Goal: Task Accomplishment & Management: Manage account settings

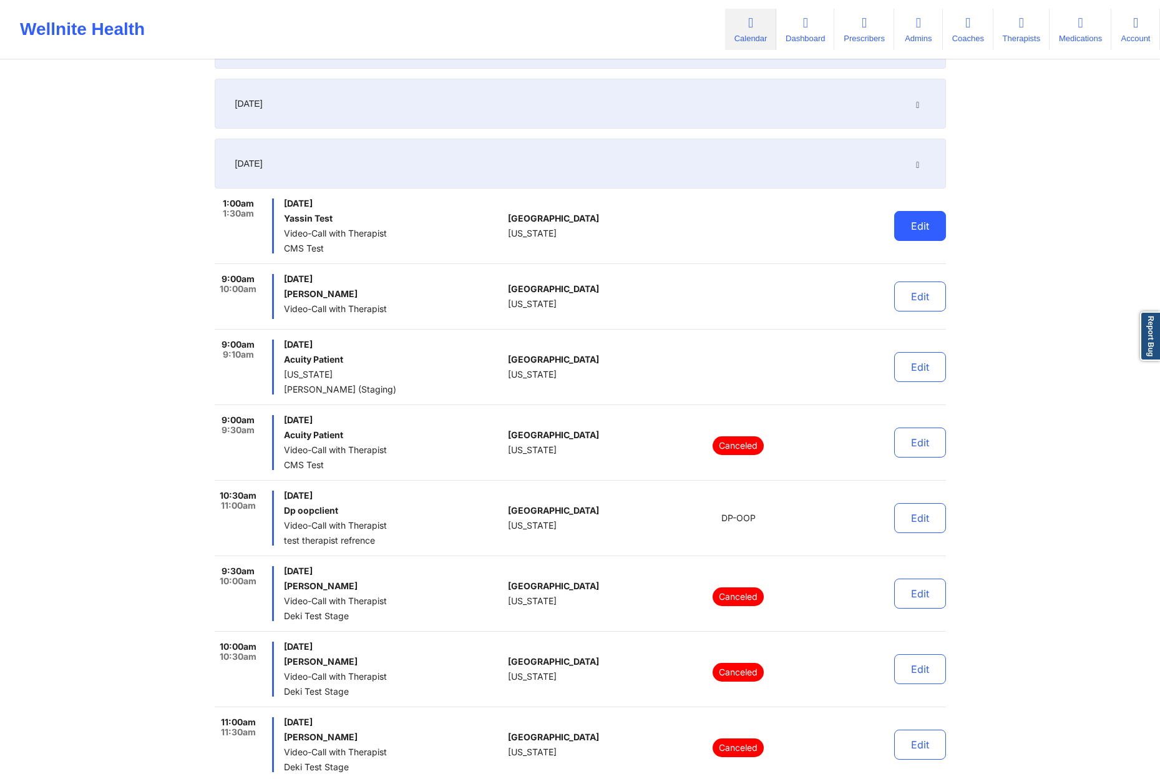
click at [912, 218] on button "Edit" at bounding box center [920, 226] width 52 height 30
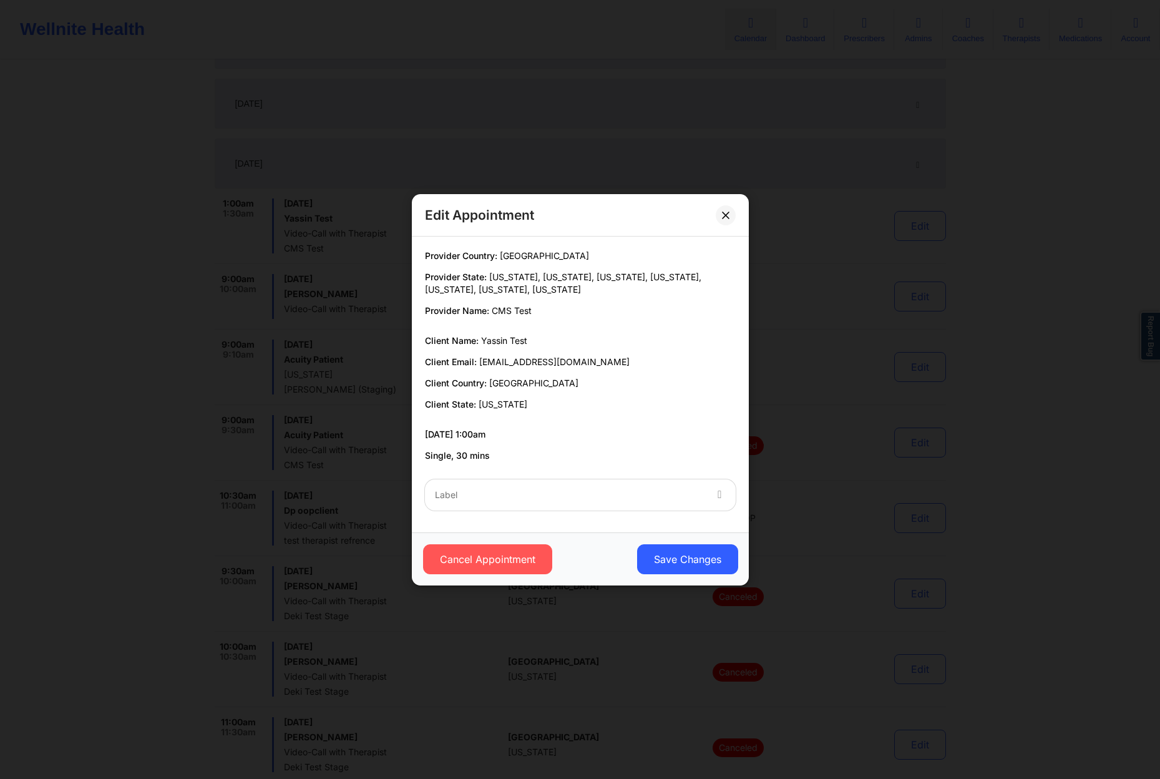
click at [629, 502] on div "Label" at bounding box center [565, 494] width 281 height 31
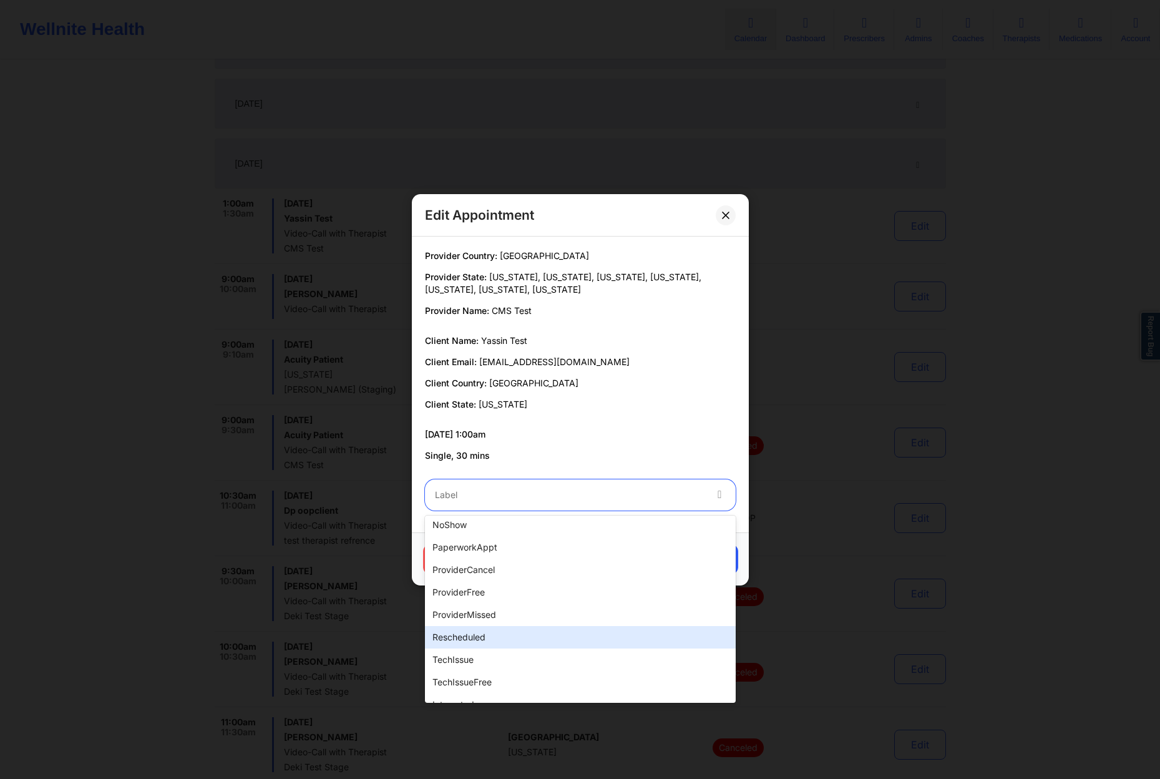
scroll to position [312, 0]
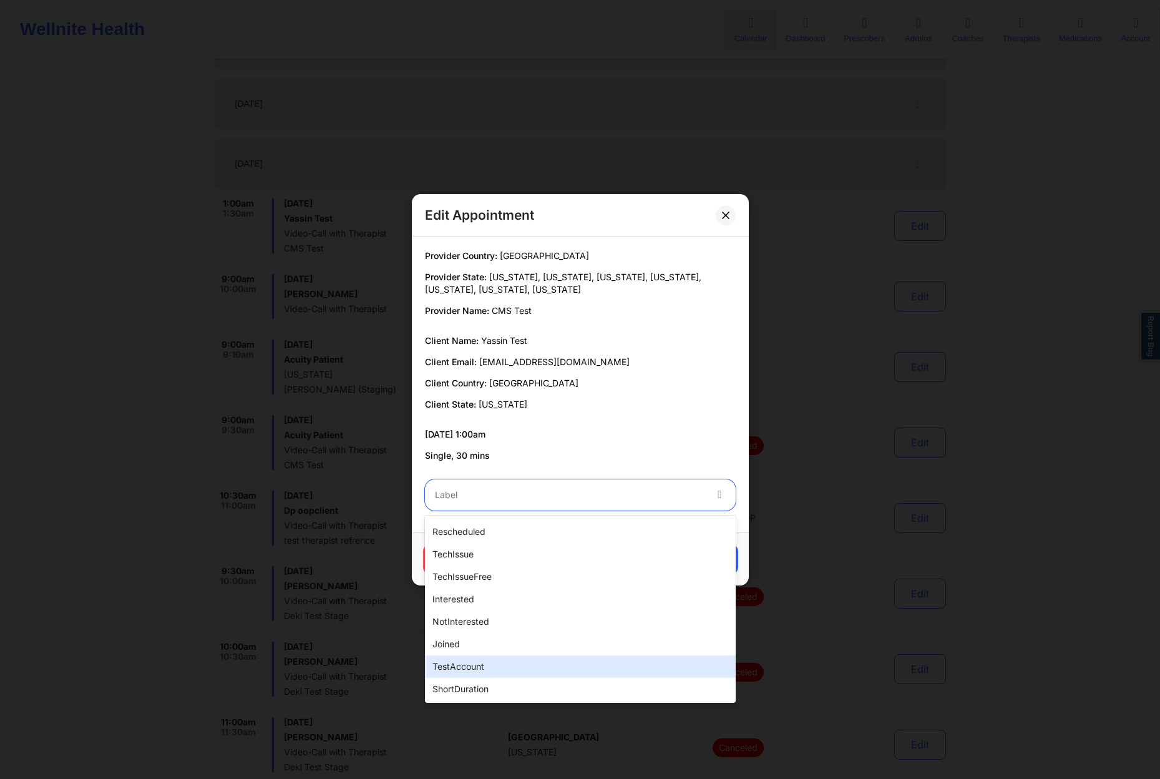
click at [502, 657] on div "testAccount" at bounding box center [580, 666] width 311 height 22
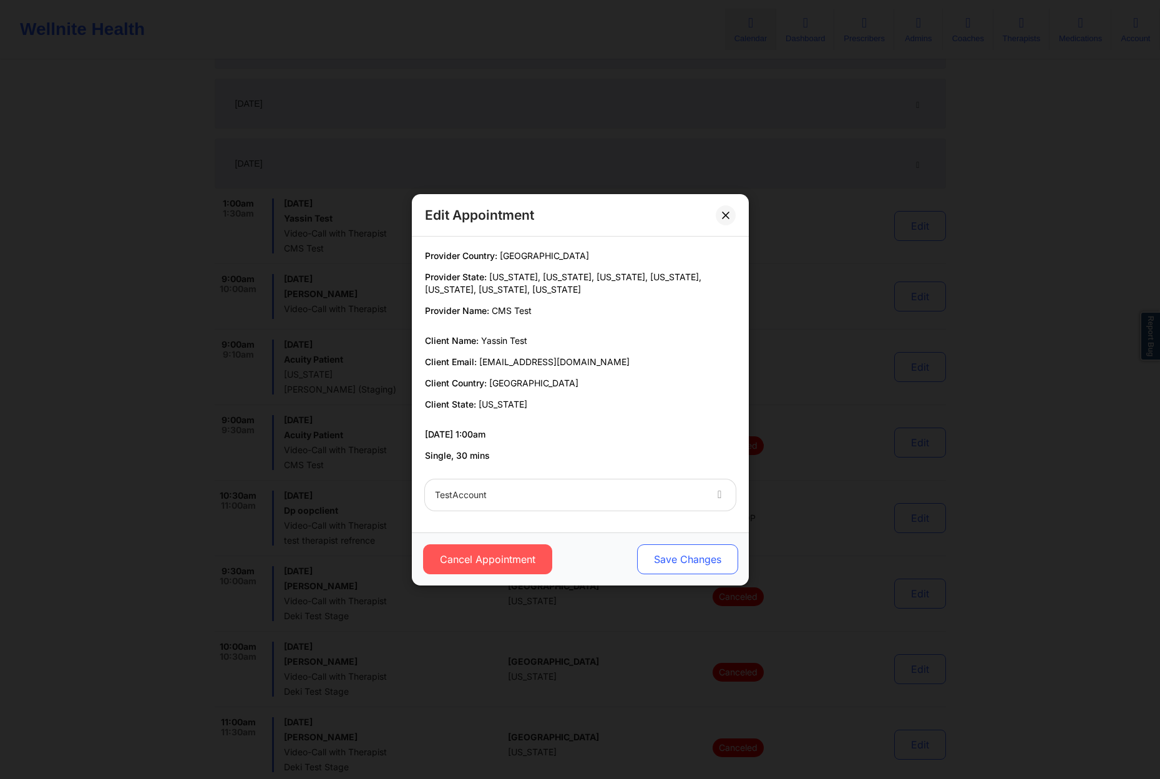
click at [701, 561] on button "Save Changes" at bounding box center [687, 559] width 101 height 30
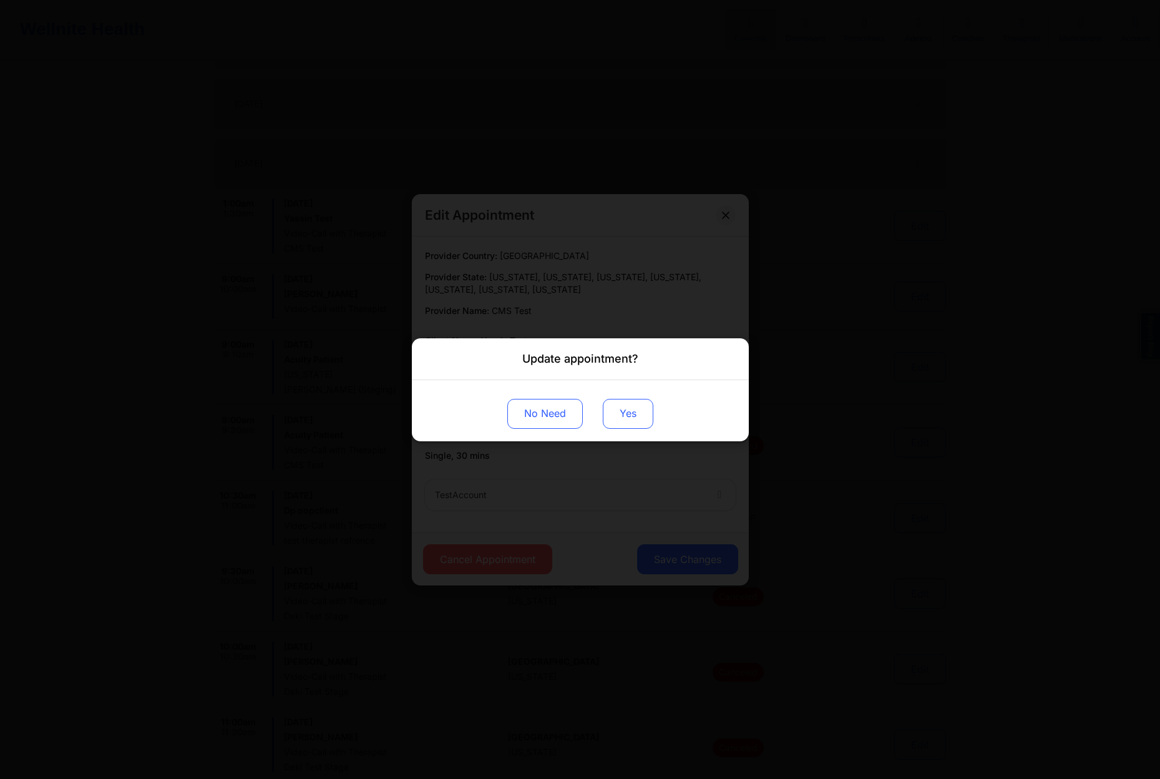
click at [645, 405] on button "Yes" at bounding box center [628, 413] width 51 height 30
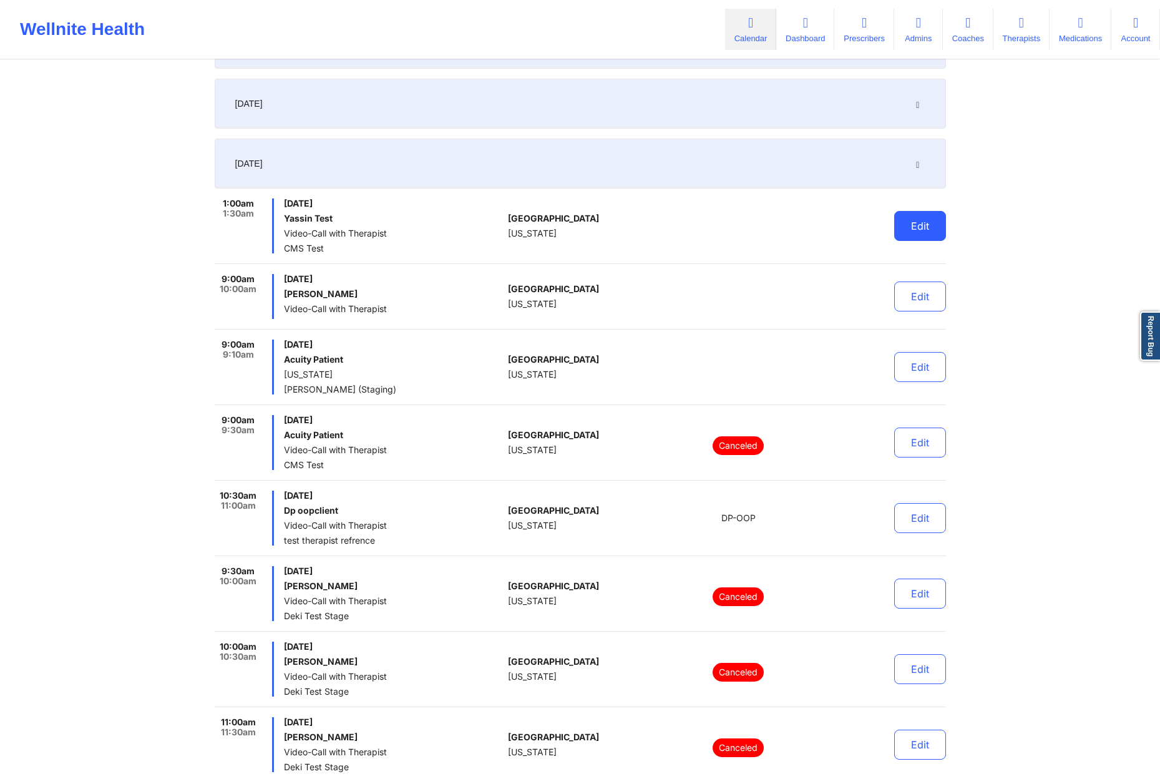
click at [913, 223] on button "Edit" at bounding box center [920, 226] width 52 height 30
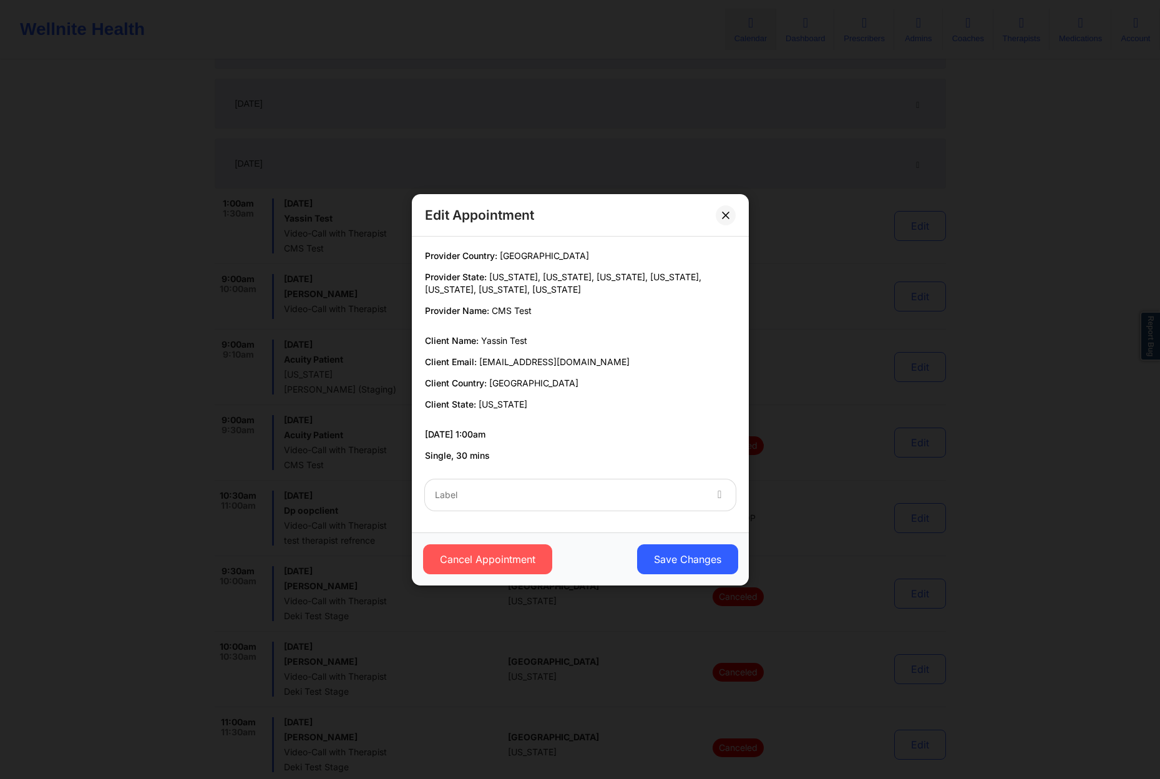
click at [590, 476] on div "Label" at bounding box center [580, 495] width 328 height 49
click at [577, 484] on div "Label" at bounding box center [565, 494] width 281 height 31
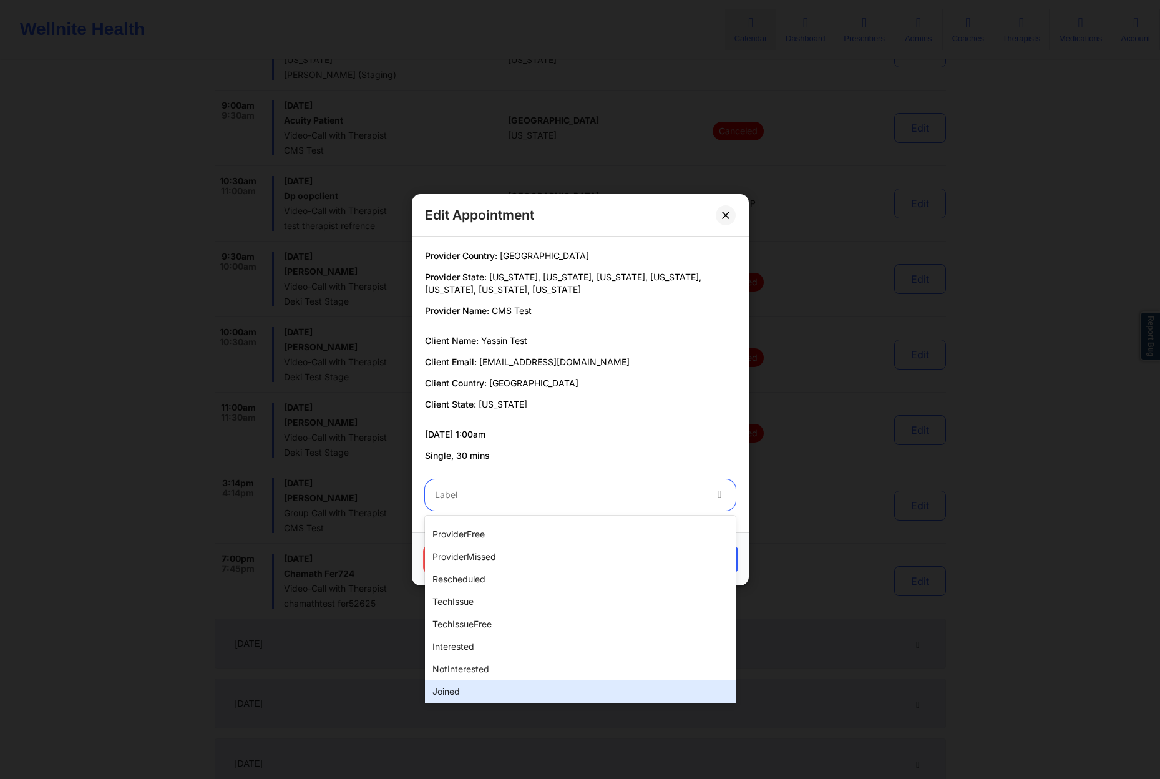
scroll to position [312, 0]
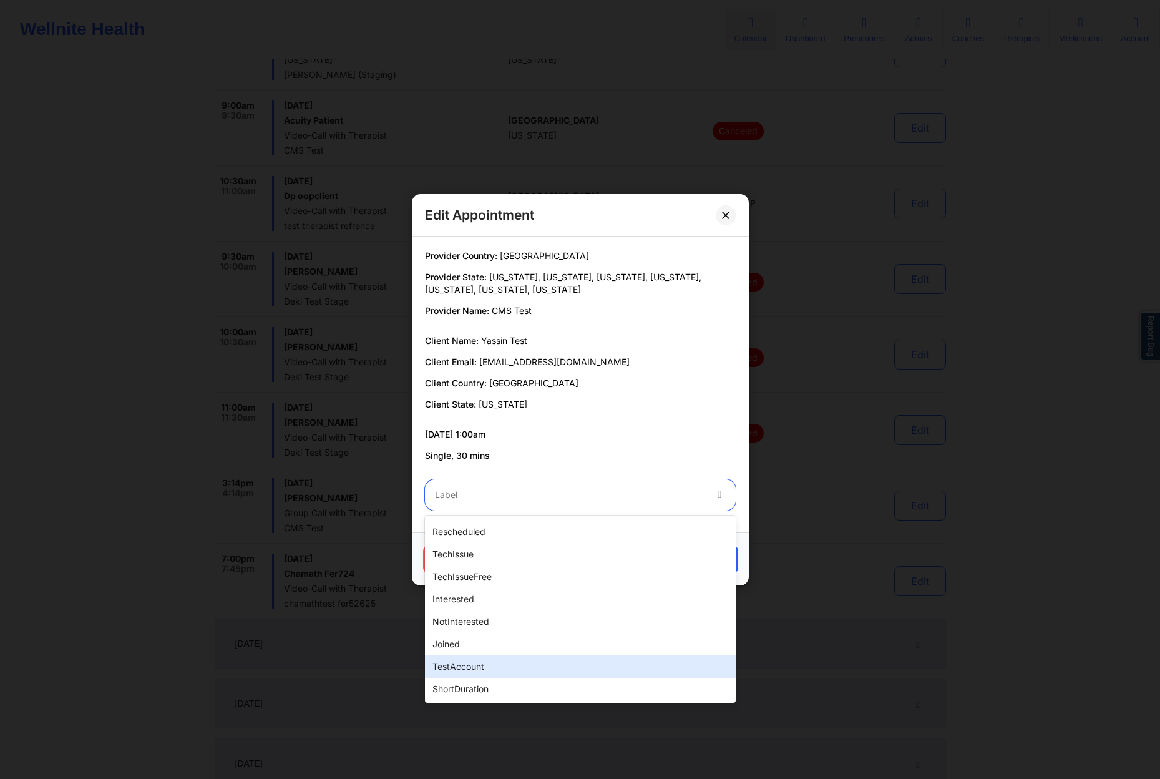
click at [525, 666] on div "testAccount" at bounding box center [580, 666] width 311 height 22
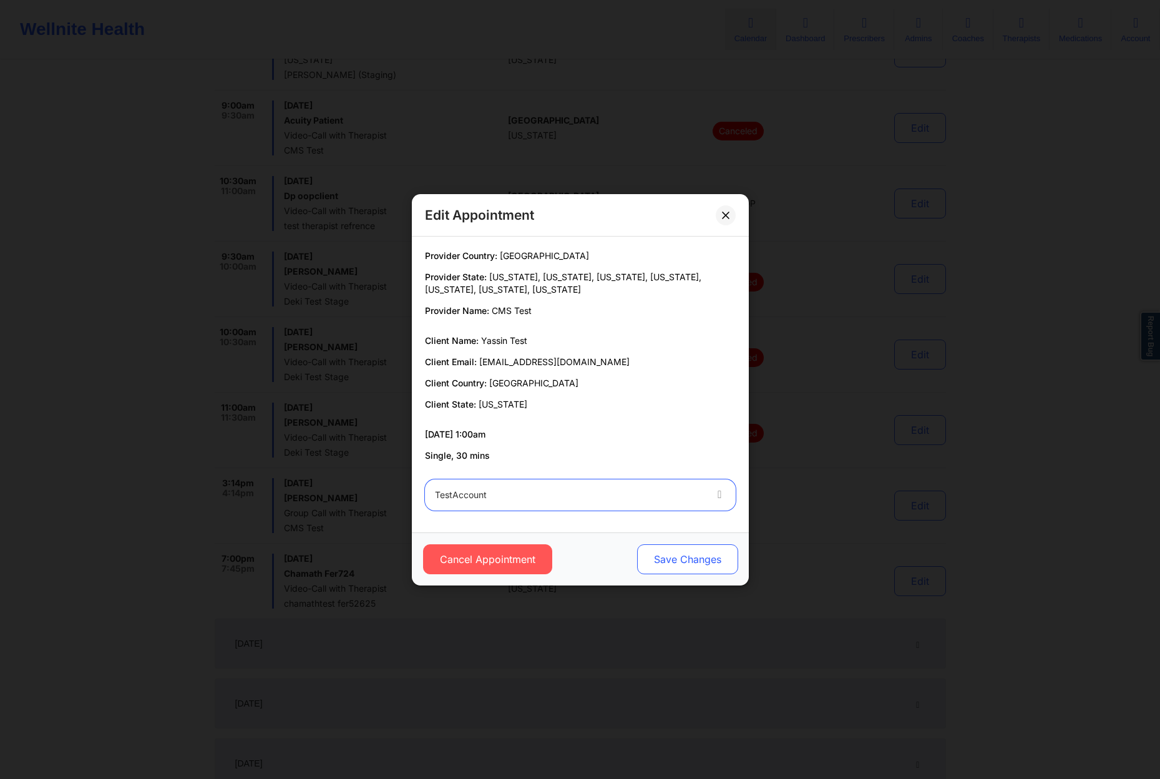
click at [697, 559] on button "Save Changes" at bounding box center [687, 559] width 101 height 30
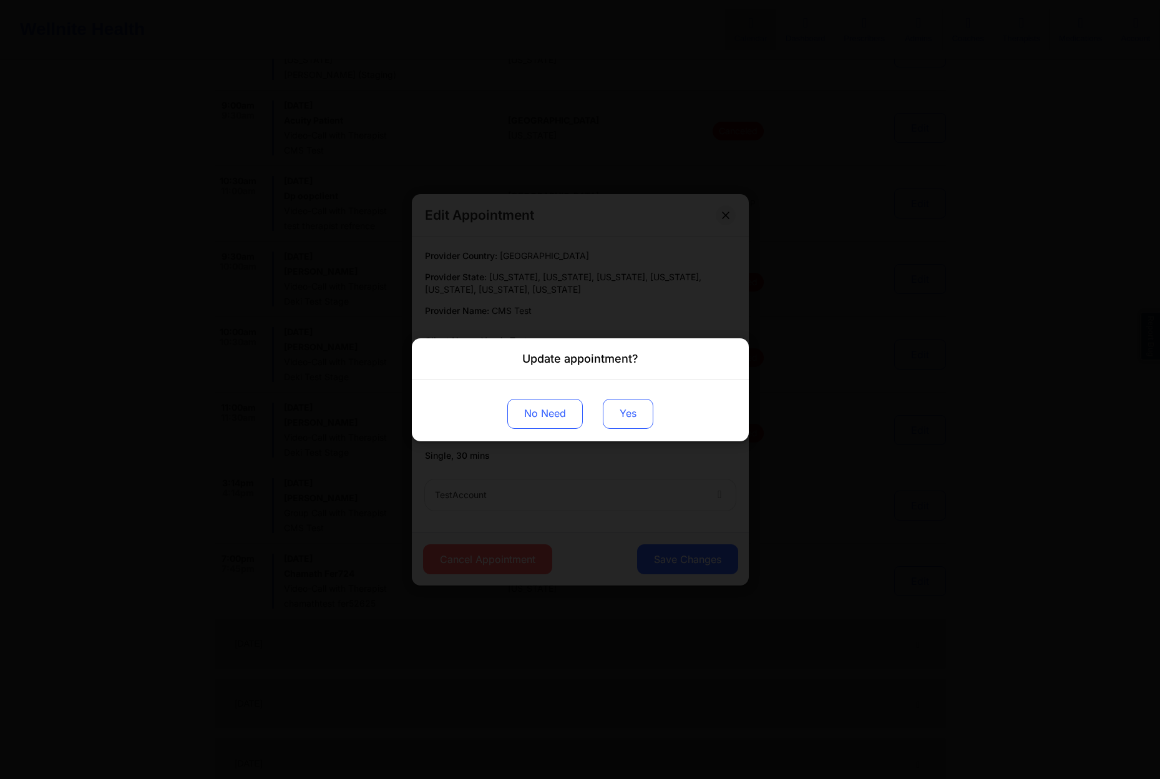
click at [634, 403] on button "Yes" at bounding box center [628, 413] width 51 height 30
